Goal: Transaction & Acquisition: Download file/media

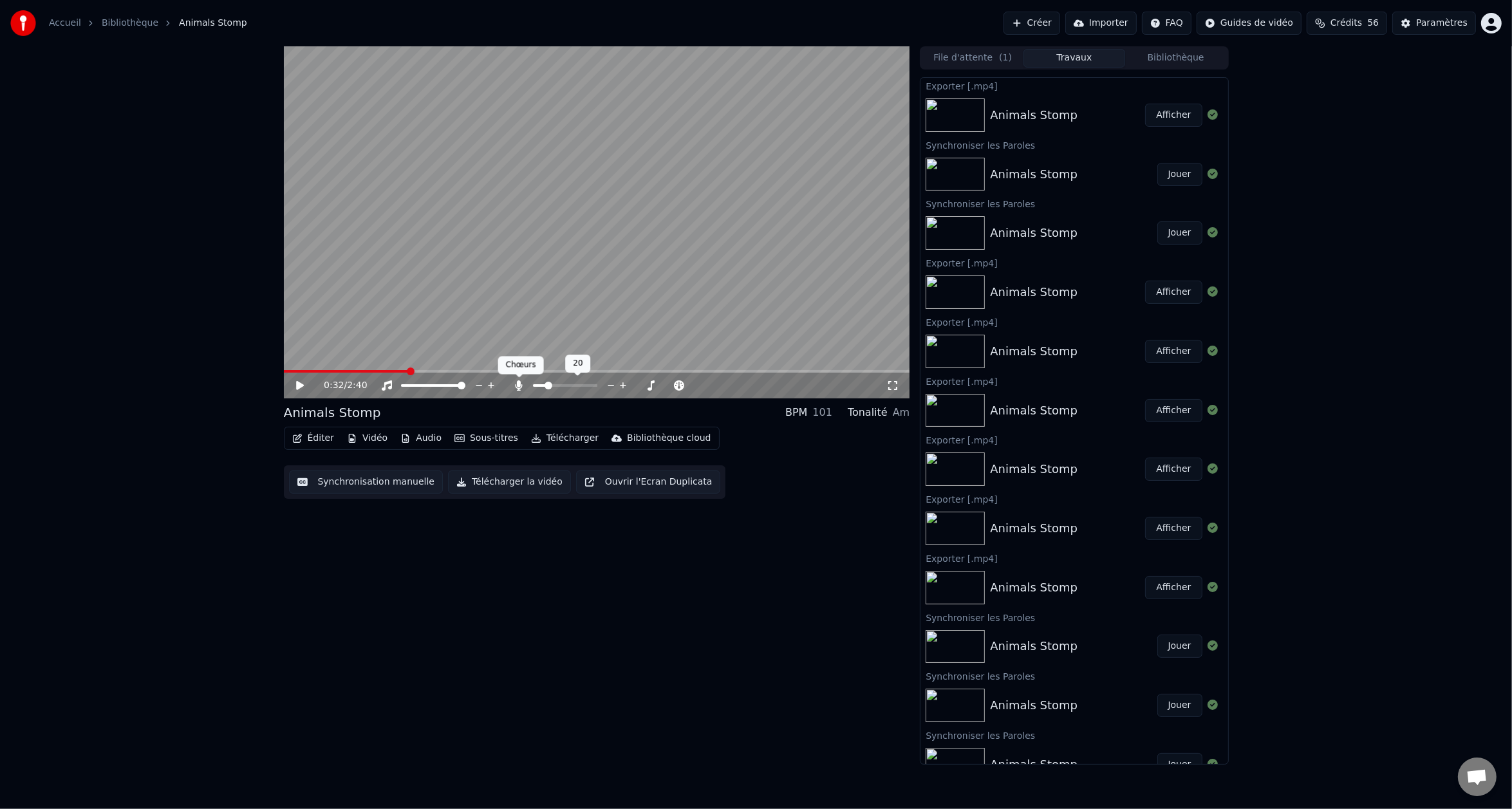
click at [518, 388] on icon at bounding box center [518, 385] width 7 height 10
click at [789, 552] on div "0:32 / 2:40 Animals Stomp BPM 101 Tonalité Am Éditer Vidéo Audio Sous-titres Té…" at bounding box center [597, 405] width 626 height 718
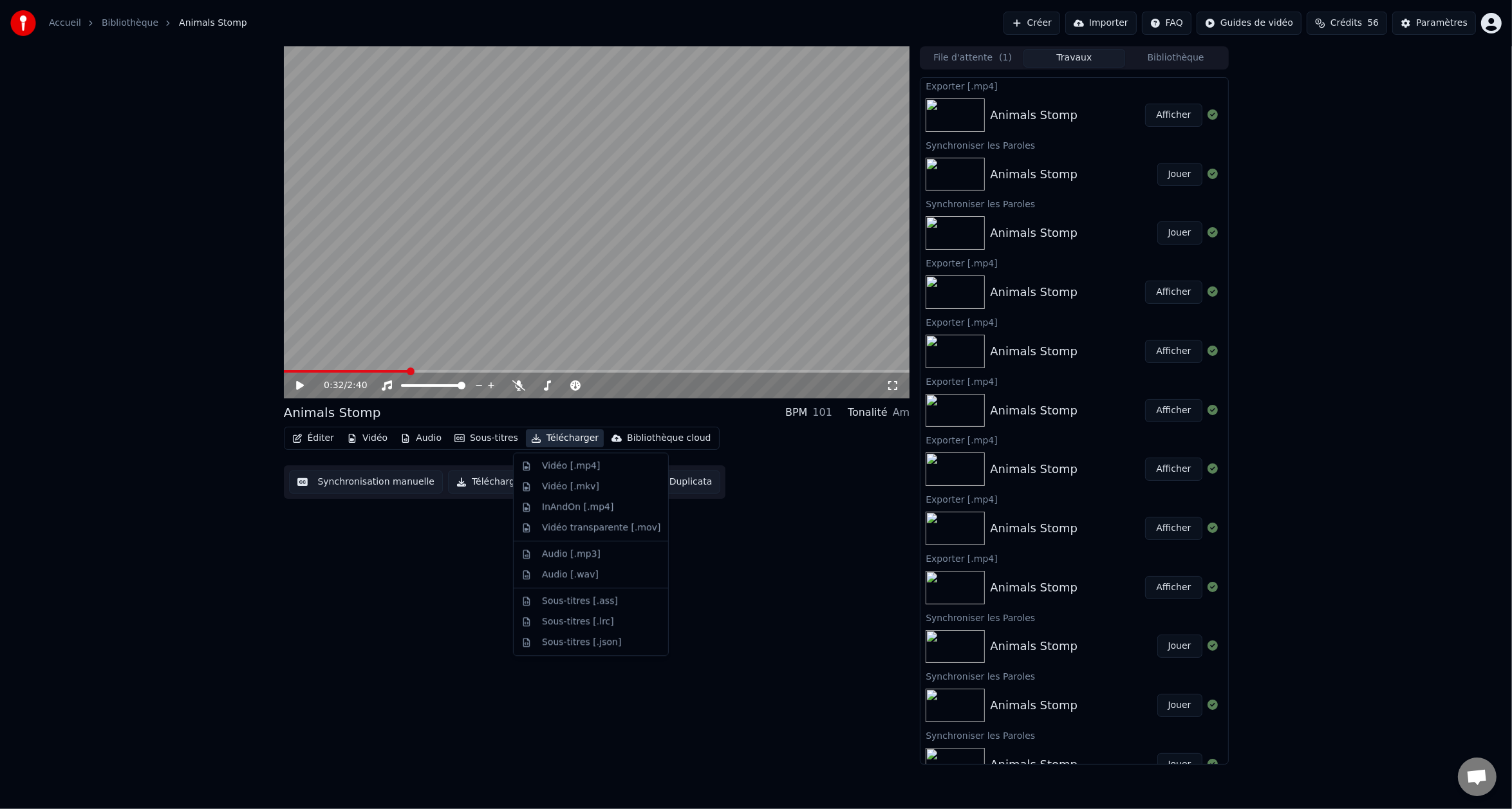
click at [556, 439] on button "Télécharger" at bounding box center [564, 438] width 78 height 18
click at [567, 456] on div "Vidéo [.mp4]" at bounding box center [590, 466] width 149 height 20
click at [550, 434] on button "Télécharger" at bounding box center [564, 438] width 78 height 18
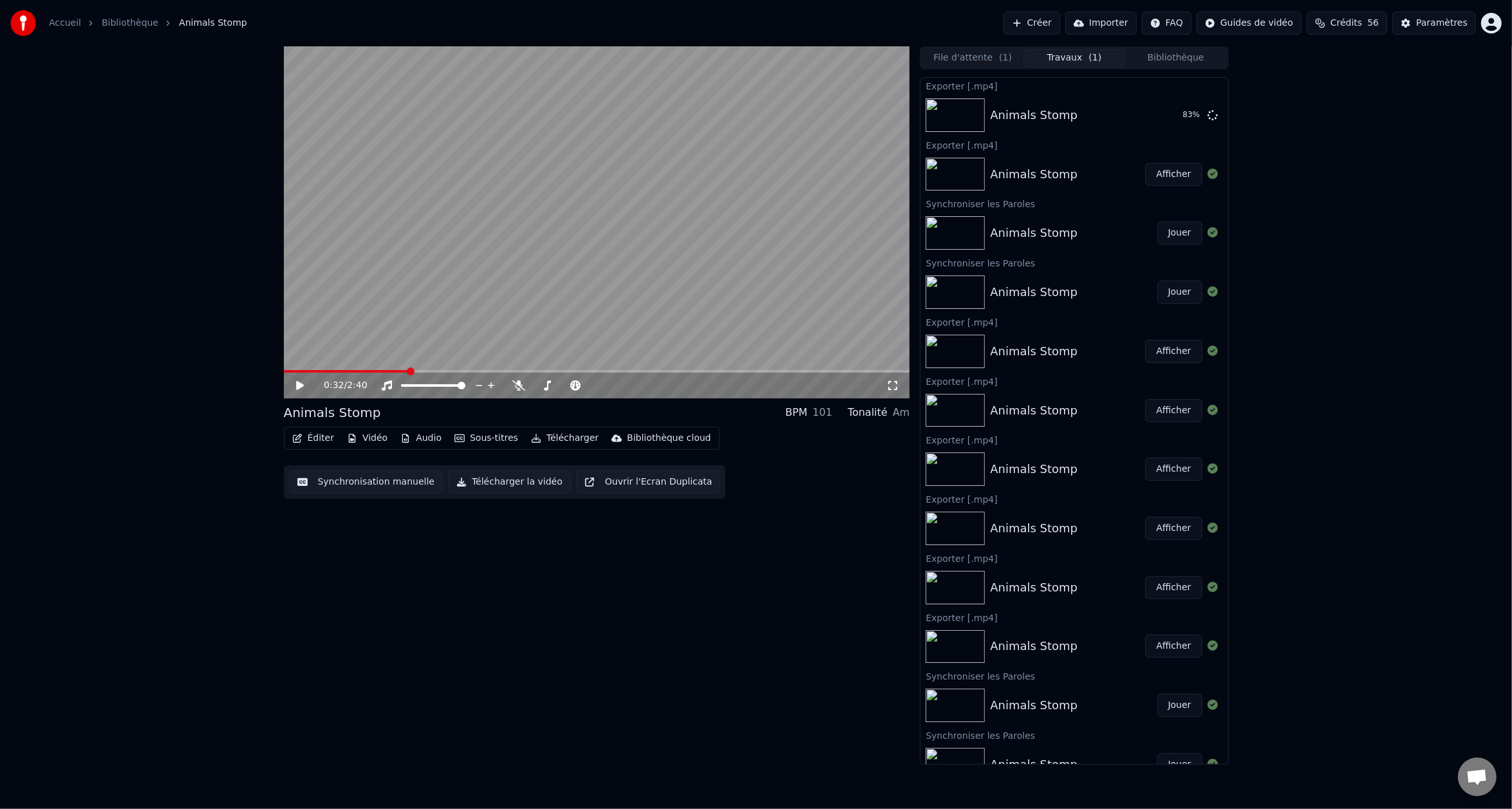
click at [793, 581] on div "0:32 / 2:40 Animals Stomp BPM 101 Tonalité Am Éditer Vidéo Audio Sous-titres Té…" at bounding box center [597, 405] width 626 height 718
click at [703, 646] on div "0:32 / 2:40 Animals Stomp BPM 101 Tonalité Am Éditer Vidéo Audio Sous-titres Té…" at bounding box center [597, 405] width 626 height 718
click at [549, 441] on button "Télécharger" at bounding box center [564, 438] width 78 height 18
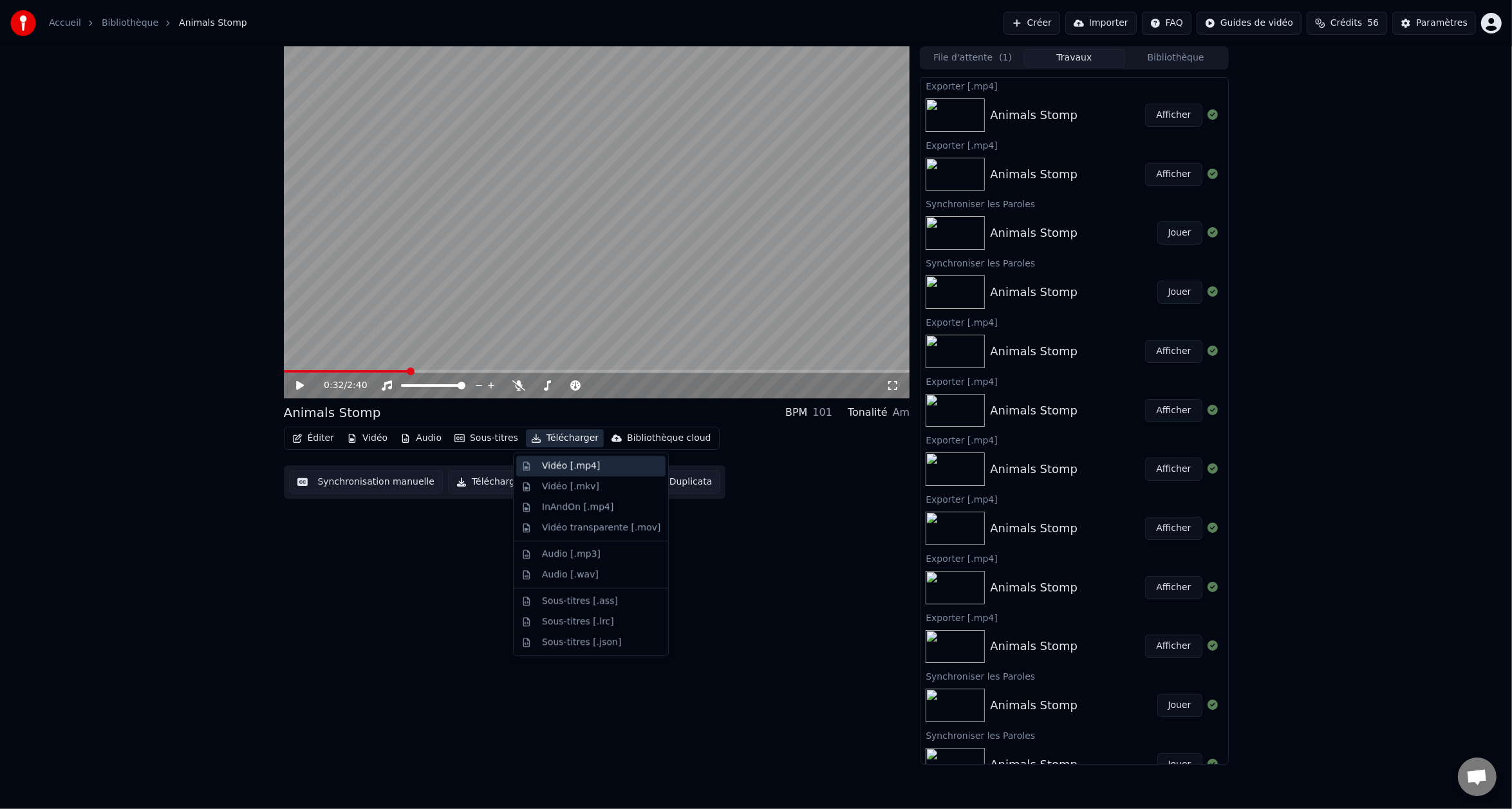
click at [563, 465] on div "Vidéo [.mp4]" at bounding box center [571, 466] width 58 height 13
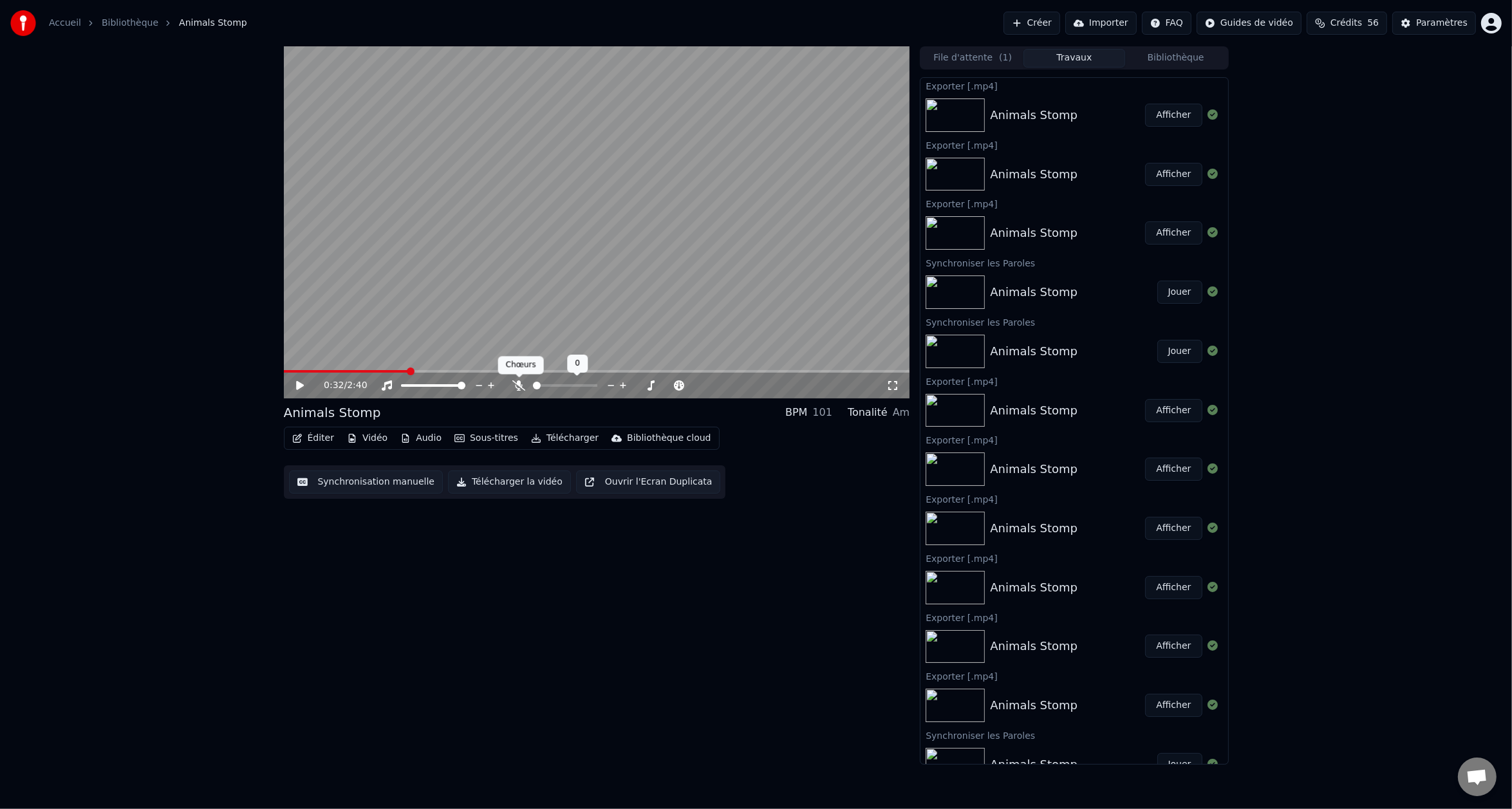
click at [522, 383] on icon at bounding box center [518, 385] width 13 height 10
click at [548, 384] on span at bounding box center [541, 385] width 16 height 2
click at [371, 370] on span at bounding box center [354, 370] width 141 height 2
click at [386, 370] on span at bounding box center [597, 370] width 626 height 2
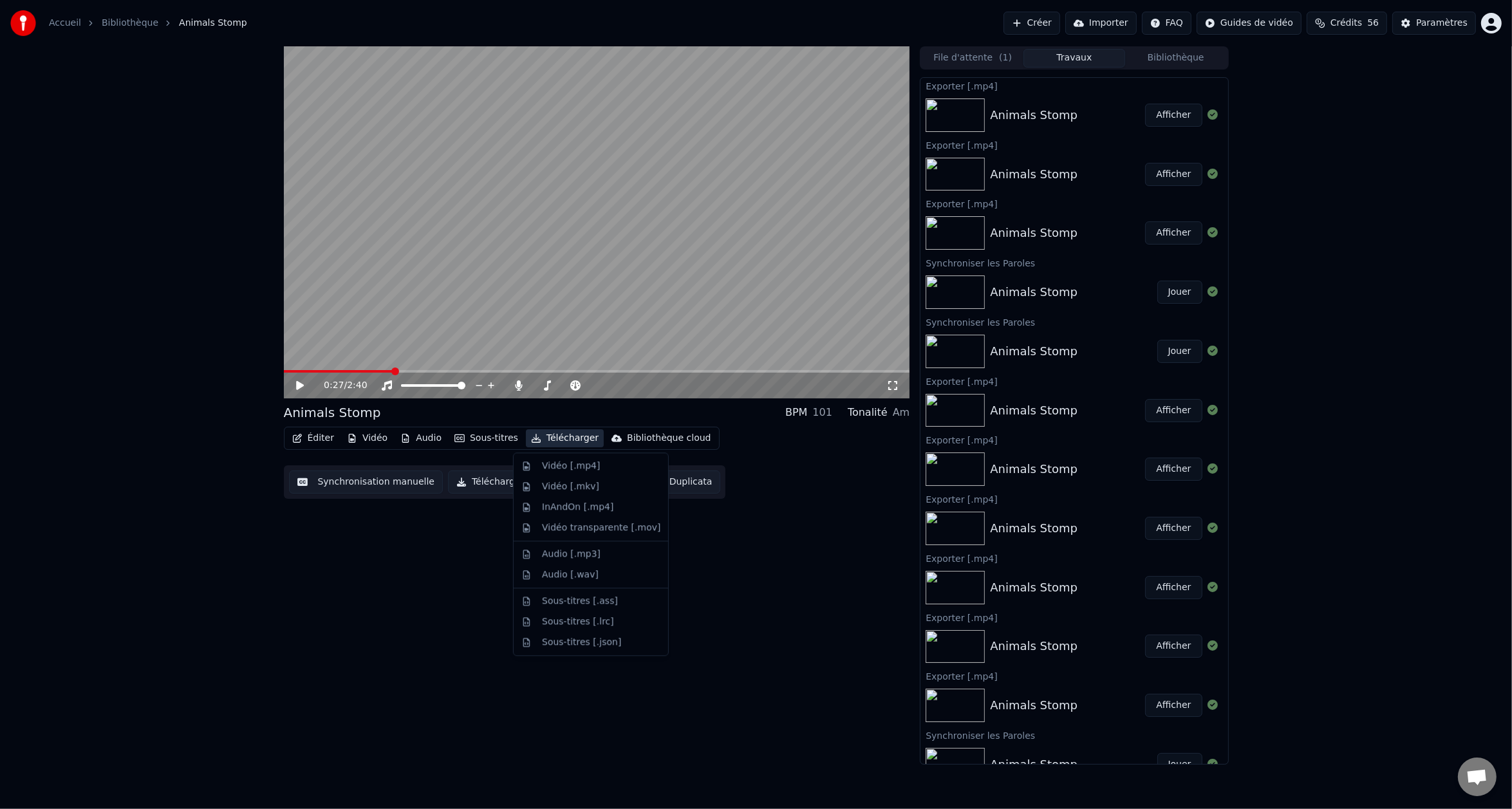
click at [554, 442] on button "Télécharger" at bounding box center [564, 438] width 78 height 18
click at [561, 463] on div "Vidéo [.mp4]" at bounding box center [571, 466] width 58 height 13
